Goal: Task Accomplishment & Management: Manage account settings

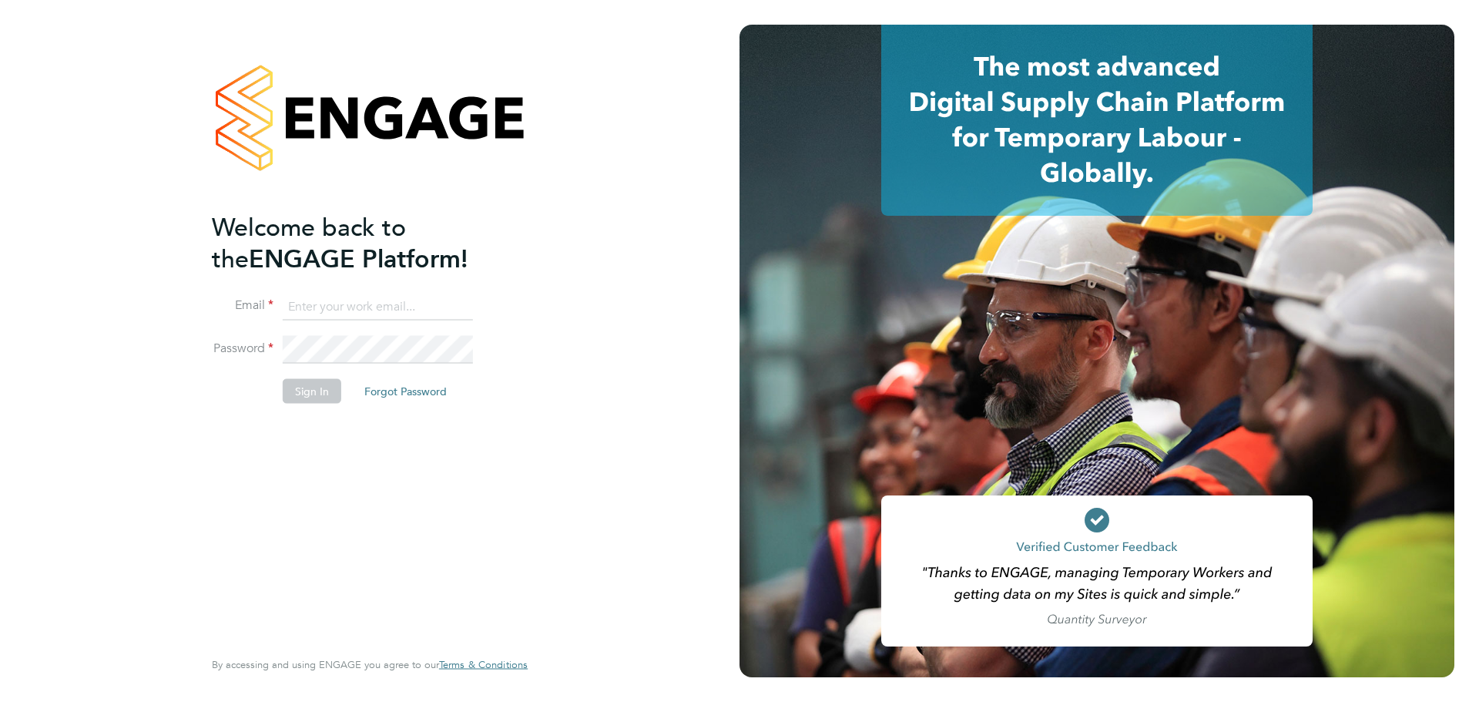
click at [371, 306] on input at bounding box center [378, 307] width 190 height 28
type input "[PERSON_NAME][EMAIL_ADDRESS][PERSON_NAME][DOMAIN_NAME]"
click at [294, 391] on button "Sign In" at bounding box center [312, 391] width 59 height 25
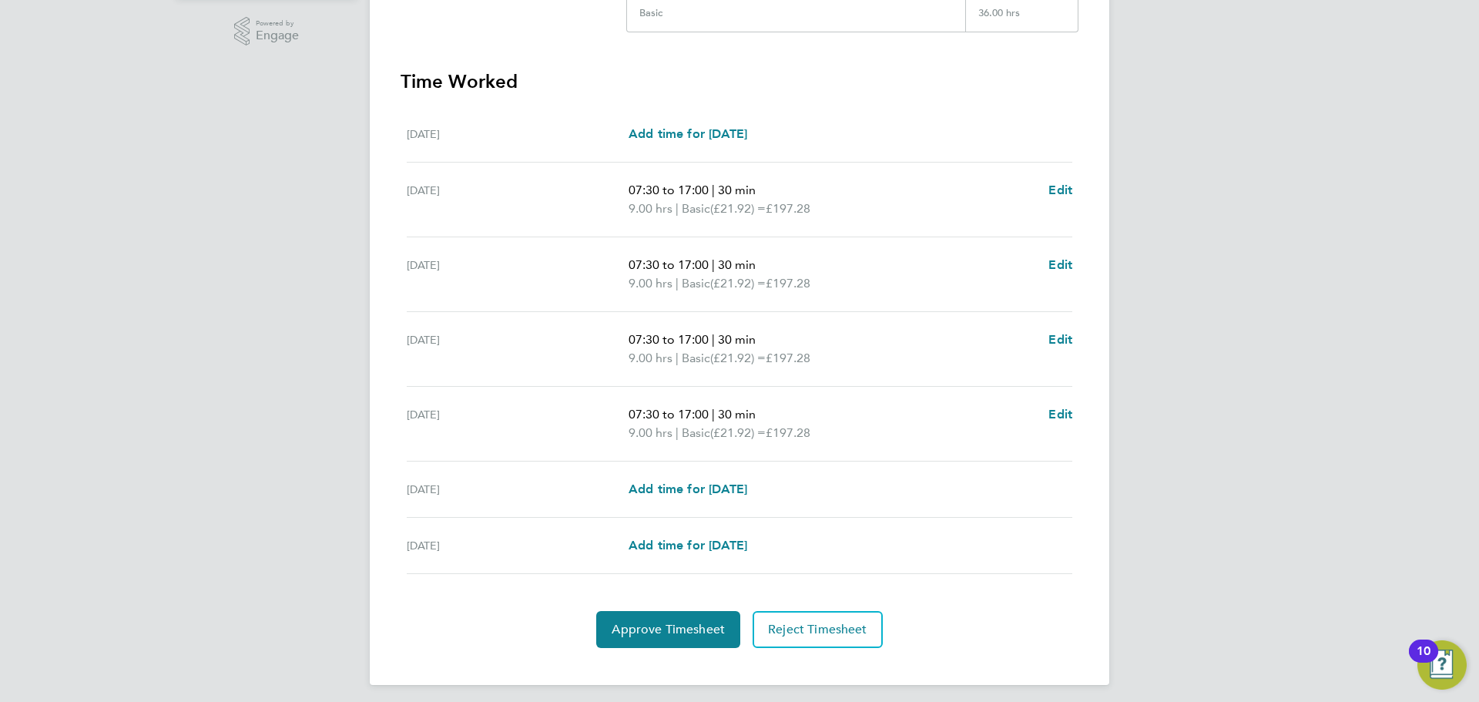
scroll to position [393, 0]
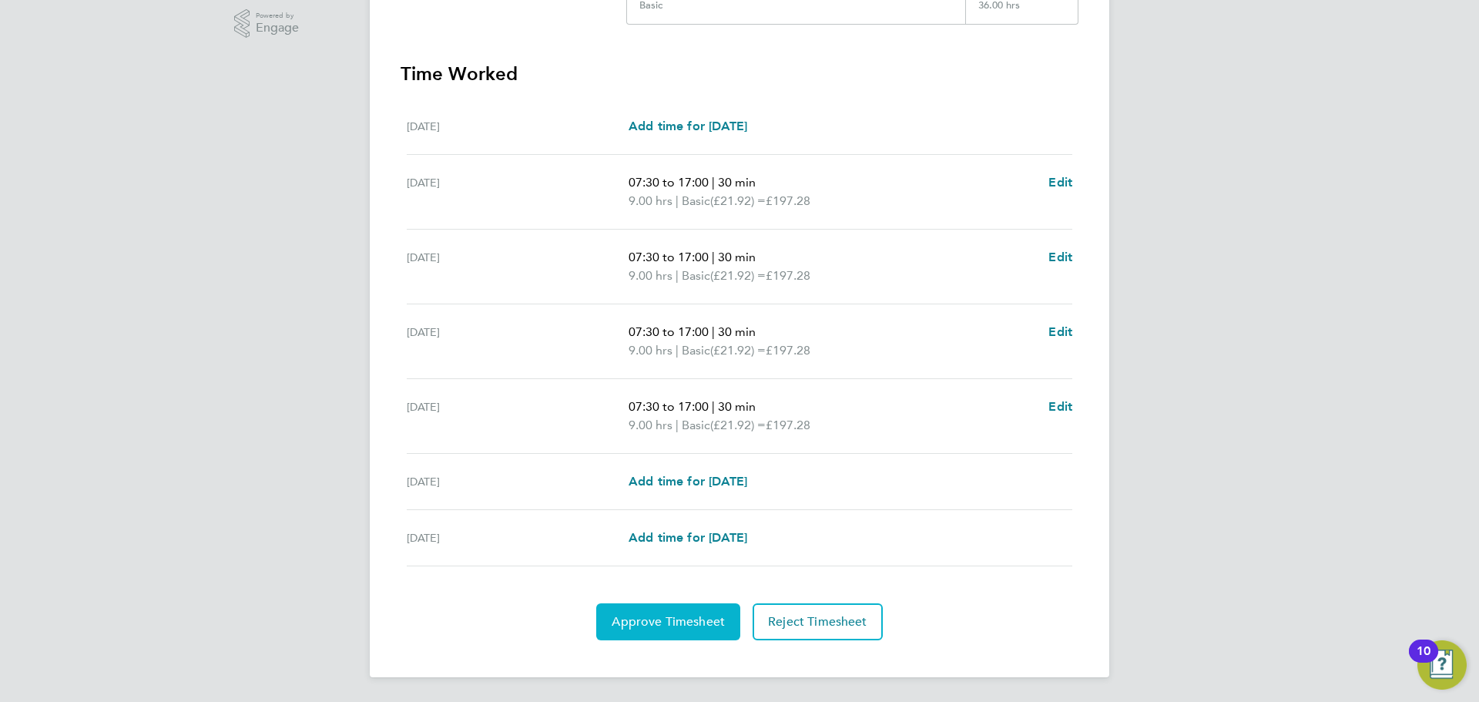
click at [693, 614] on span "Approve Timesheet" at bounding box center [668, 621] width 113 height 15
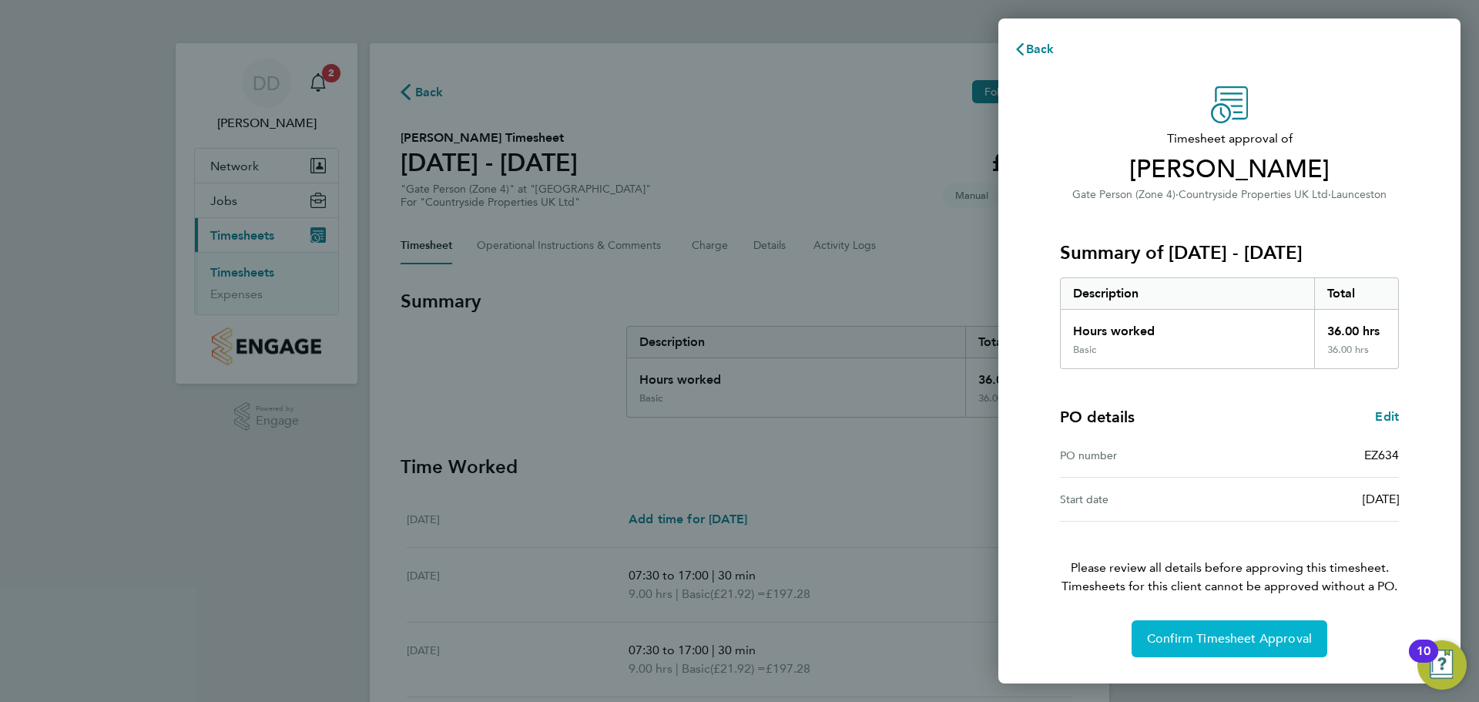
click at [1234, 640] on span "Confirm Timesheet Approval" at bounding box center [1229, 638] width 165 height 15
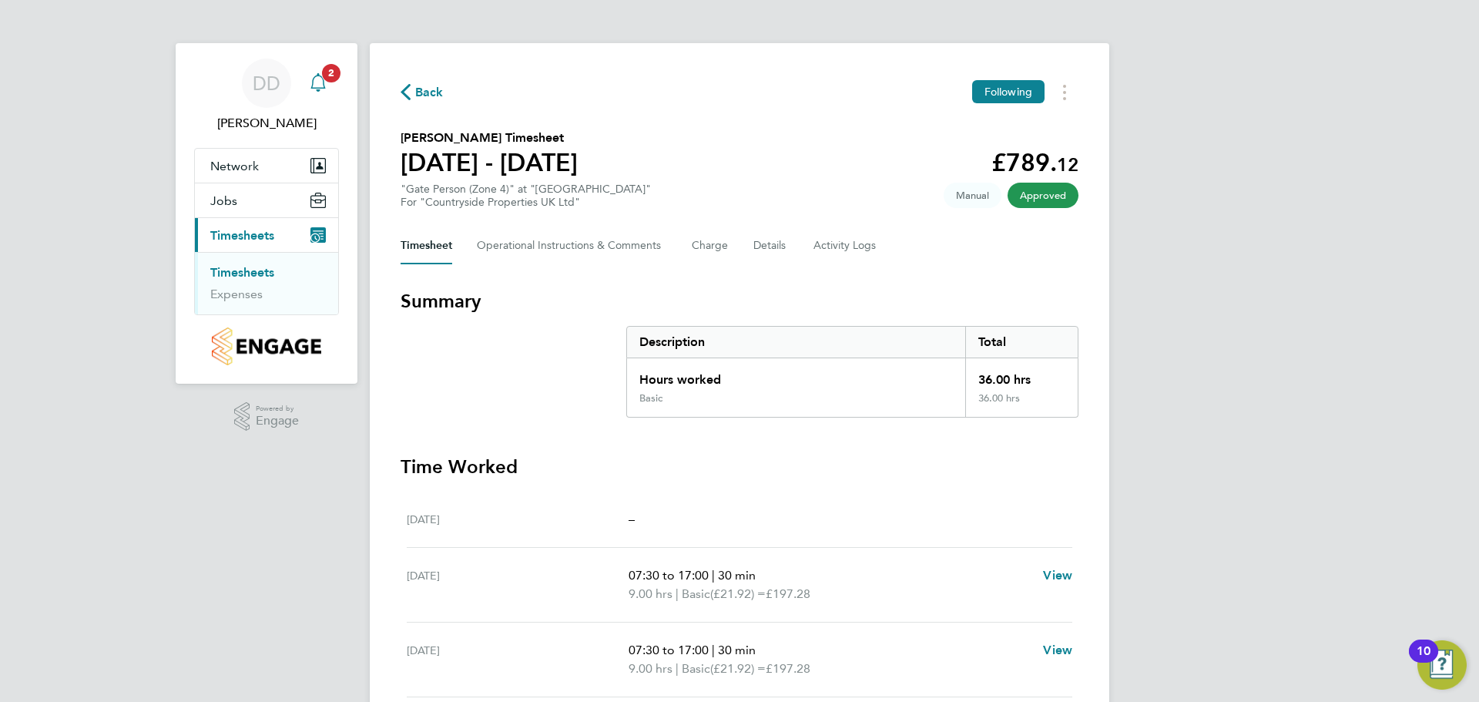
click at [327, 91] on div "Main navigation" at bounding box center [318, 83] width 31 height 31
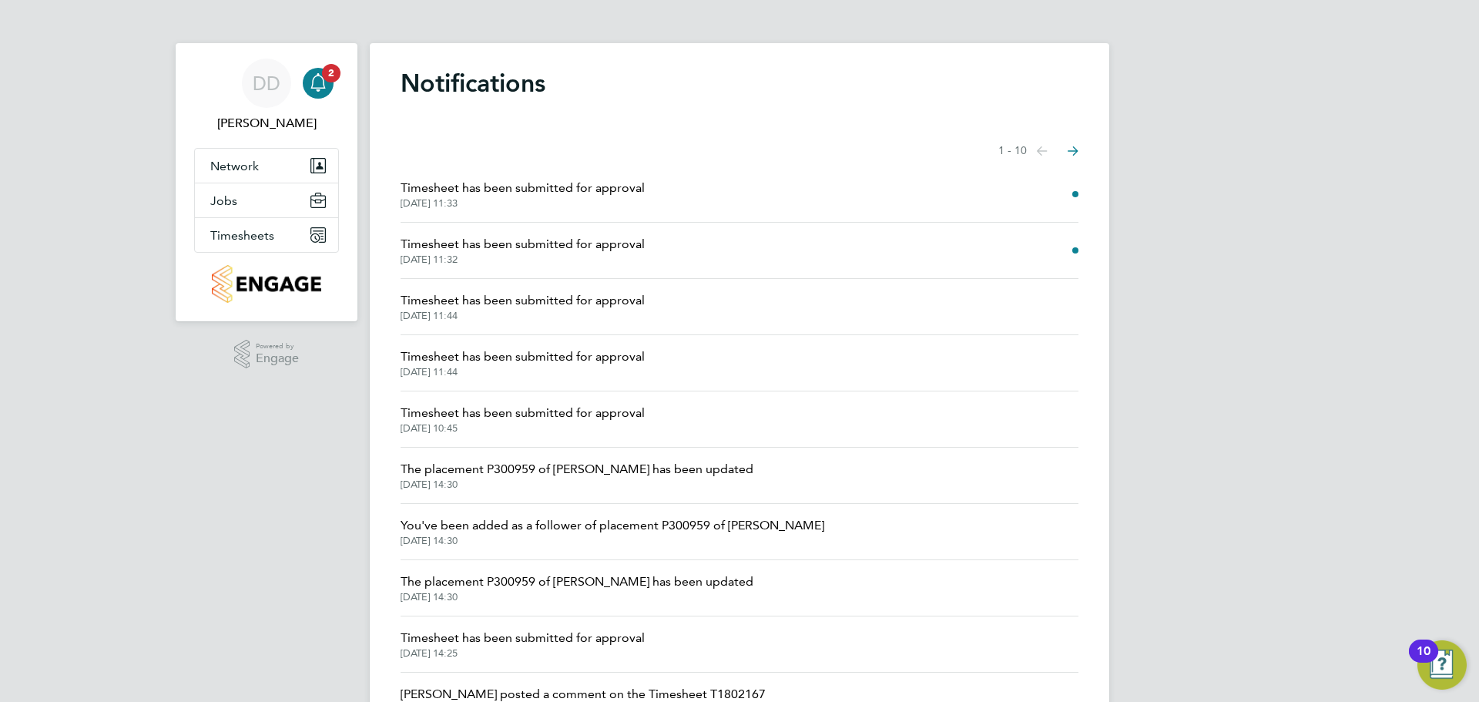
click at [468, 247] on span "Timesheet has been submitted for approval" at bounding box center [523, 244] width 244 height 18
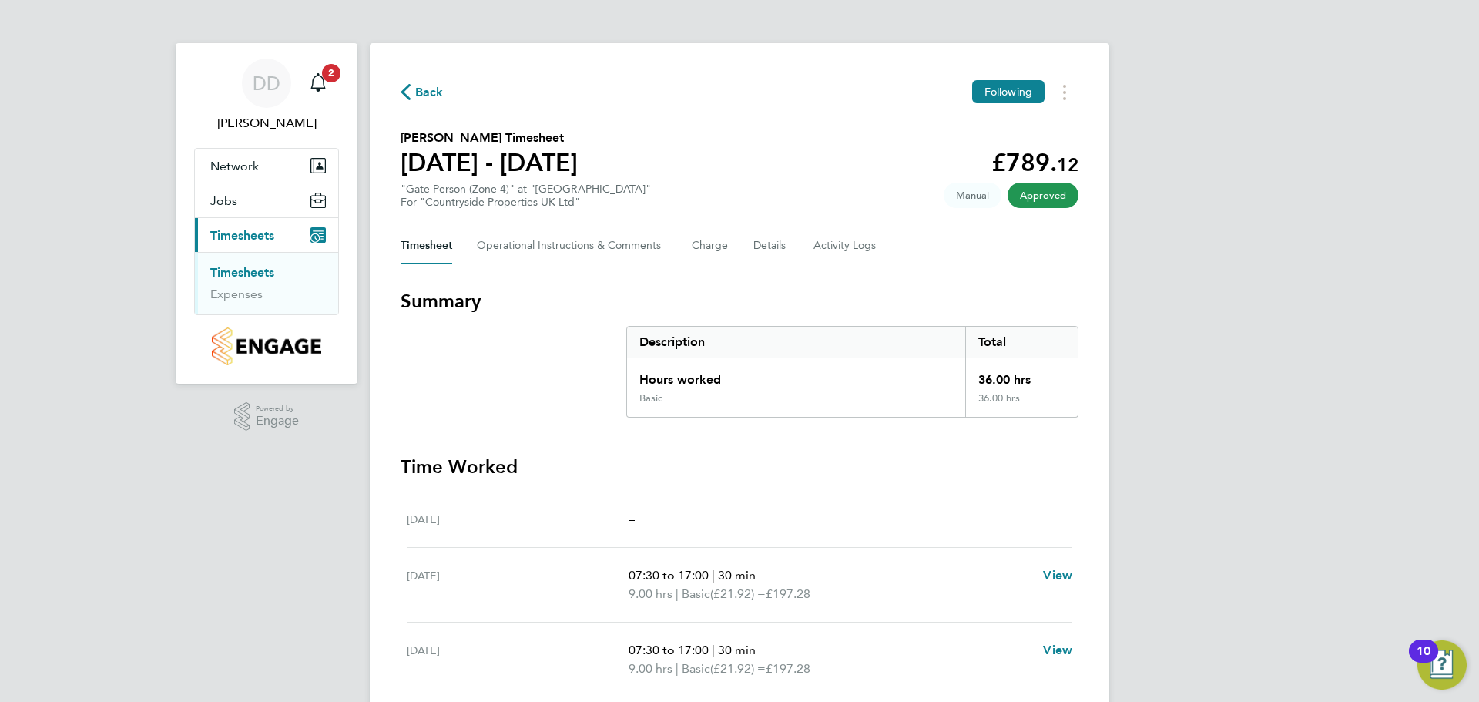
click at [404, 81] on div "Back Following" at bounding box center [740, 92] width 678 height 24
click at [408, 94] on icon "button" at bounding box center [406, 92] width 10 height 16
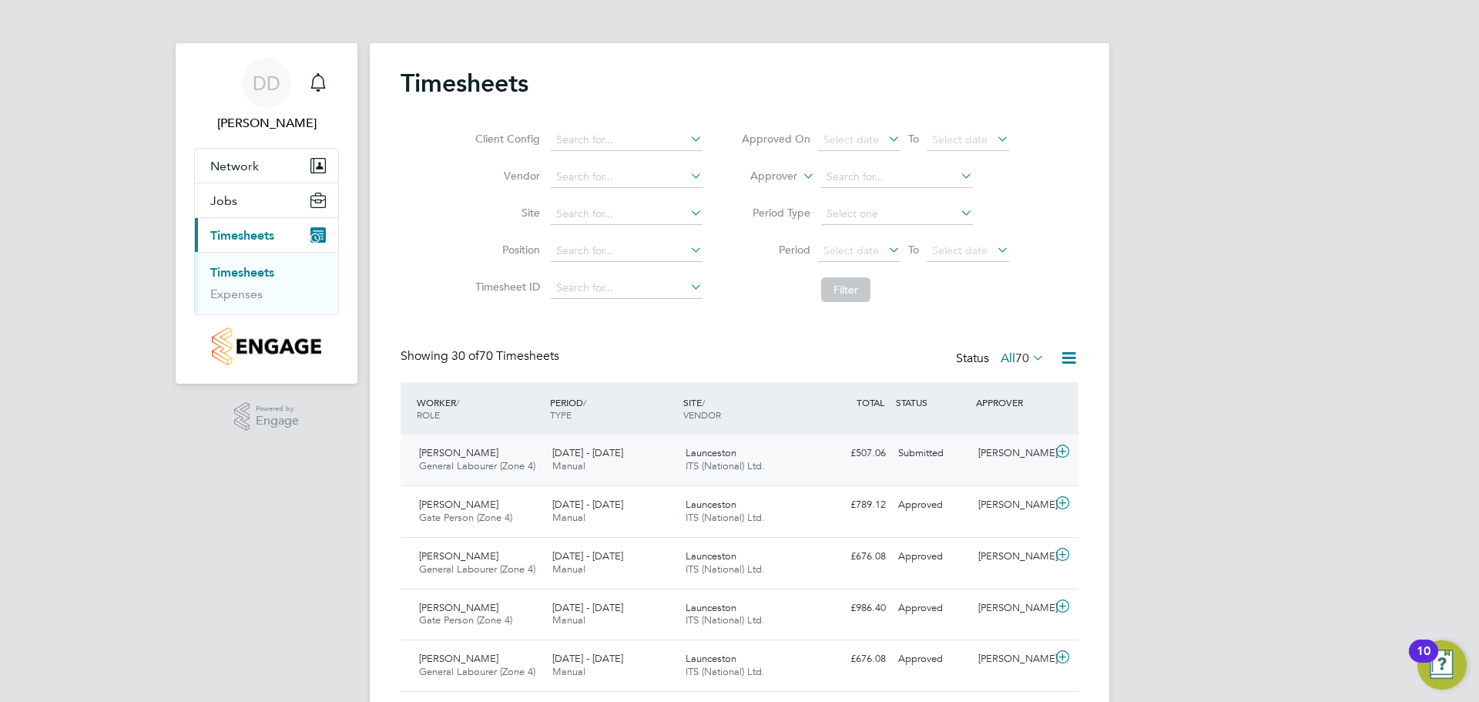
click at [716, 463] on span "ITS (National) Ltd." at bounding box center [725, 465] width 79 height 13
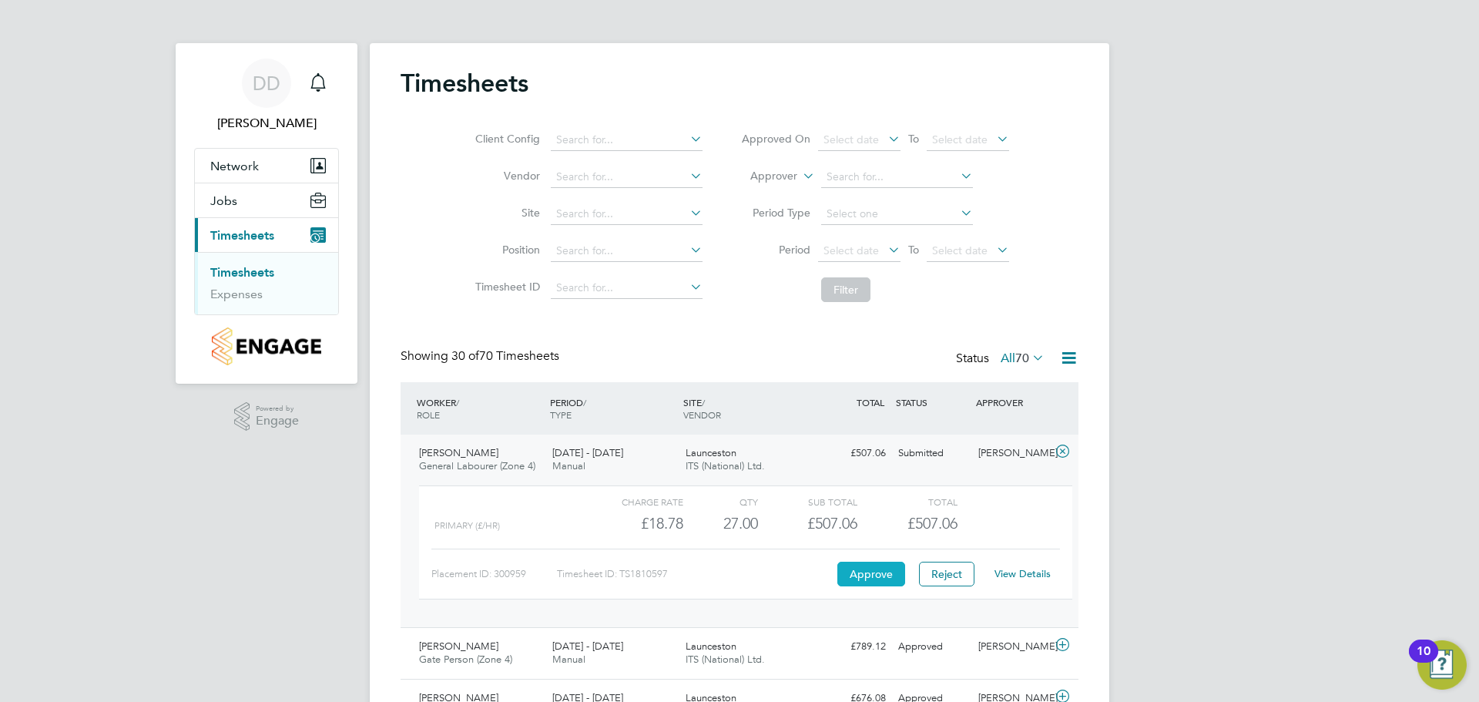
click at [856, 575] on button "Approve" at bounding box center [871, 574] width 68 height 25
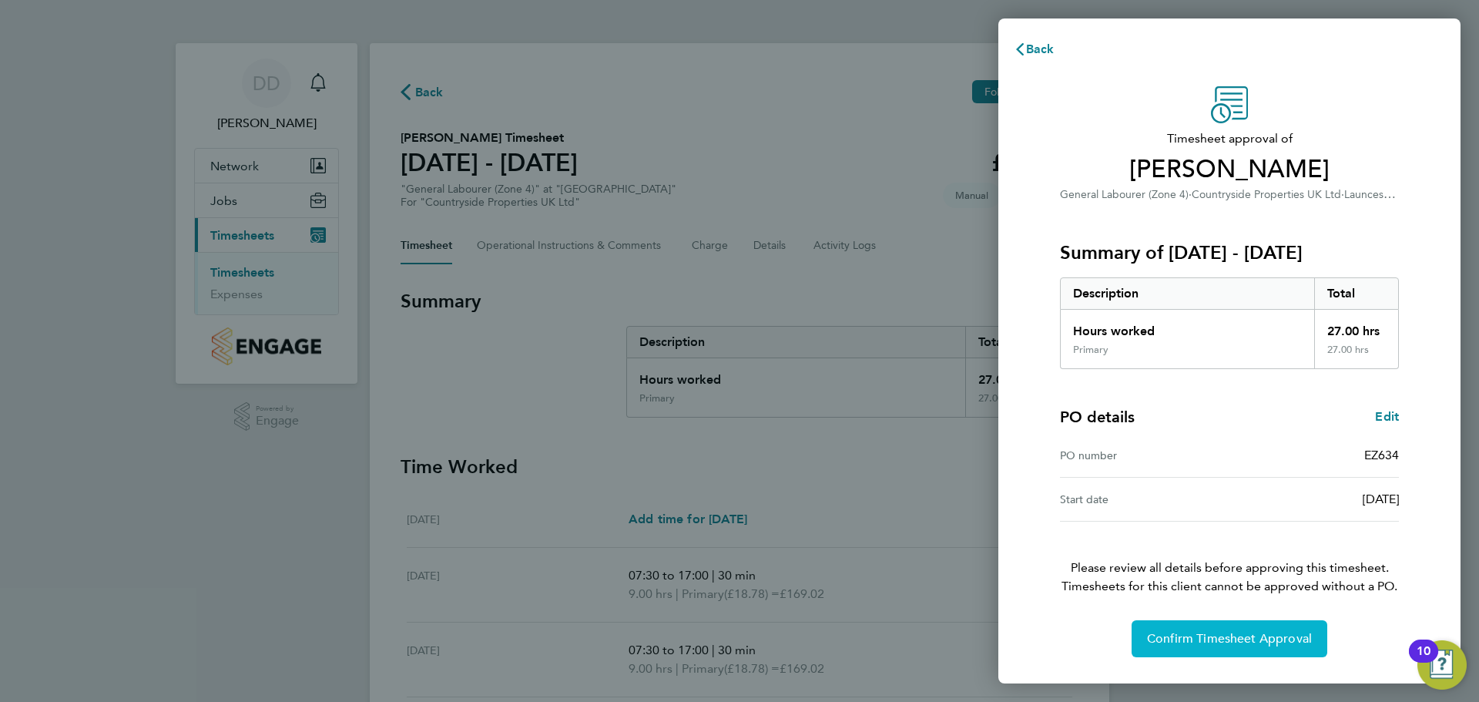
click at [1206, 639] on span "Confirm Timesheet Approval" at bounding box center [1229, 638] width 165 height 15
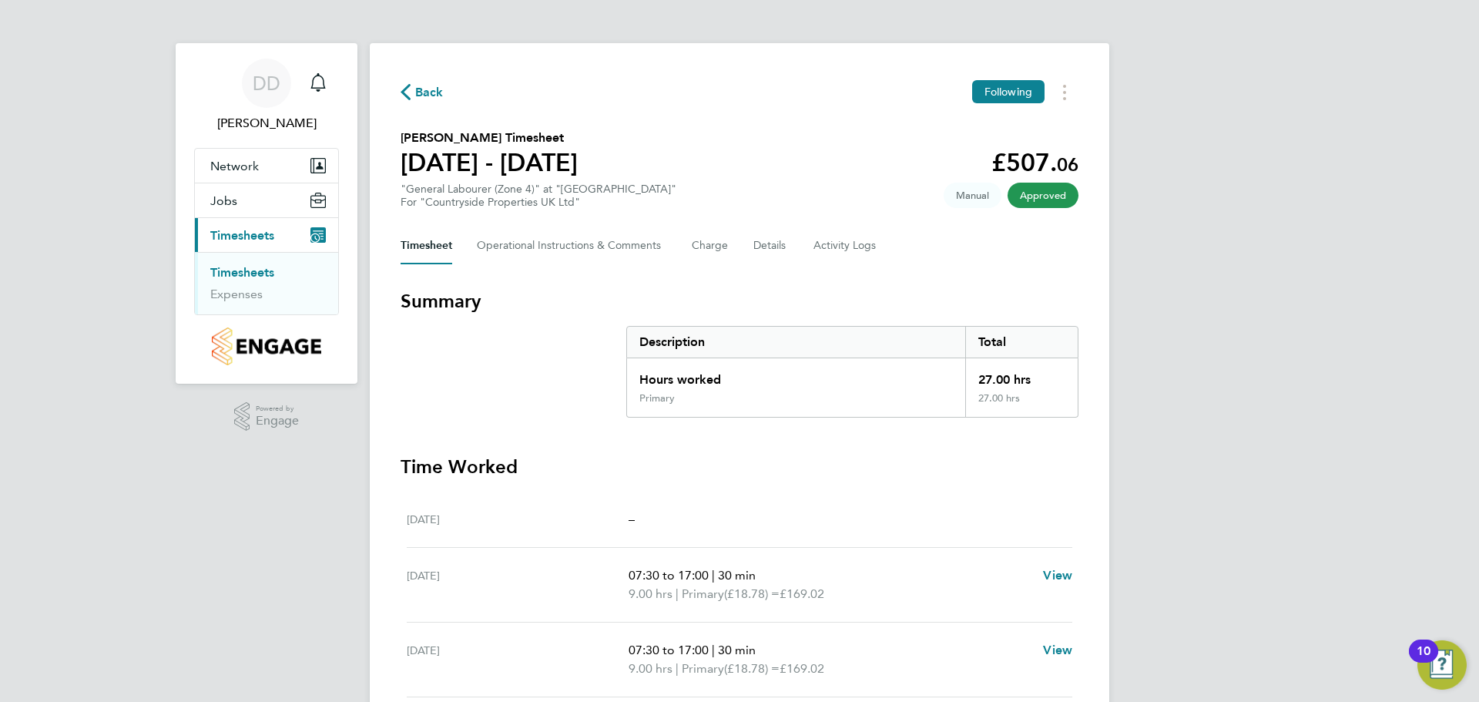
click at [416, 94] on span "Back" at bounding box center [429, 92] width 29 height 18
